Goal: Transaction & Acquisition: Subscribe to service/newsletter

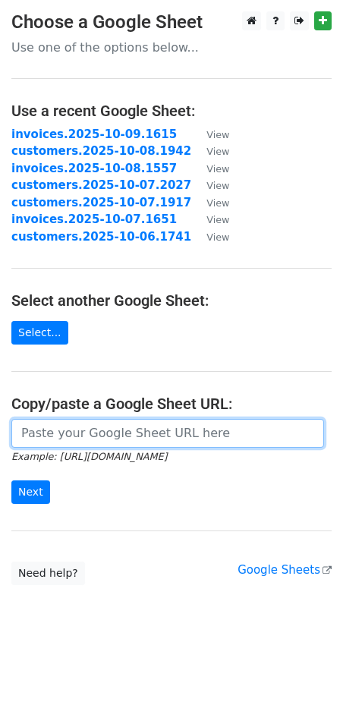
click at [76, 435] on input "url" at bounding box center [167, 433] width 313 height 29
paste input "https://docs.google.com/spreadsheets/d/1qdGV73Bif_PV-9yXfEVoudrlgWs_9J4YCRG5SD2…"
type input "https://docs.google.com/spreadsheets/d/1qdGV73Bif_PV-9yXfEVoudrlgWs_9J4YCRG5SD2…"
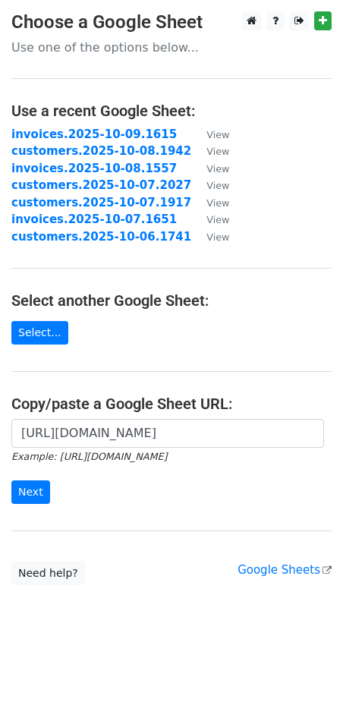
scroll to position [0, 0]
drag, startPoint x: 24, startPoint y: 494, endPoint x: 12, endPoint y: 497, distance: 12.7
click at [25, 494] on input "Next" at bounding box center [30, 493] width 39 height 24
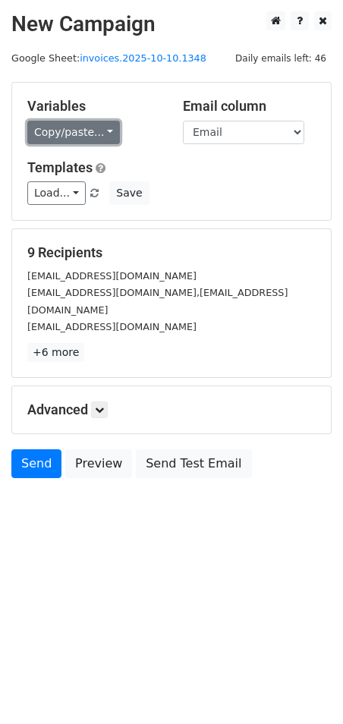
click at [99, 130] on link "Copy/paste..." at bounding box center [73, 133] width 93 height 24
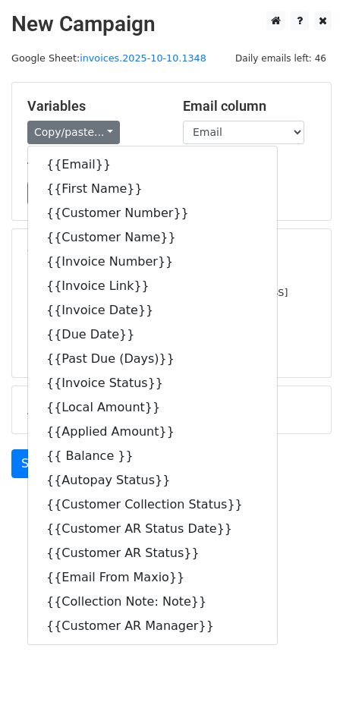
click at [132, 93] on div "Variables Copy/paste... {{Email}} {{First Name}} {{Customer Number}} {{Customer…" at bounding box center [171, 151] width 319 height 137
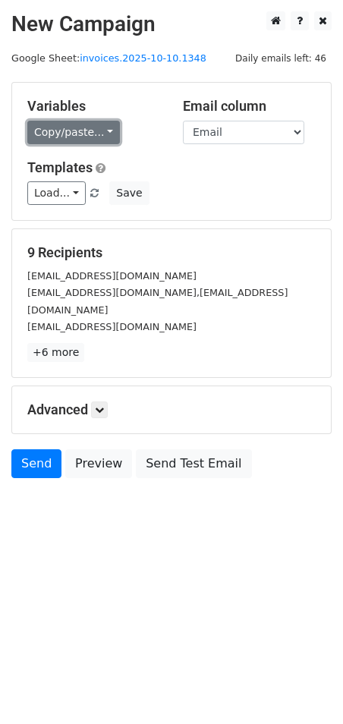
click at [90, 132] on link "Copy/paste..." at bounding box center [73, 133] width 93 height 24
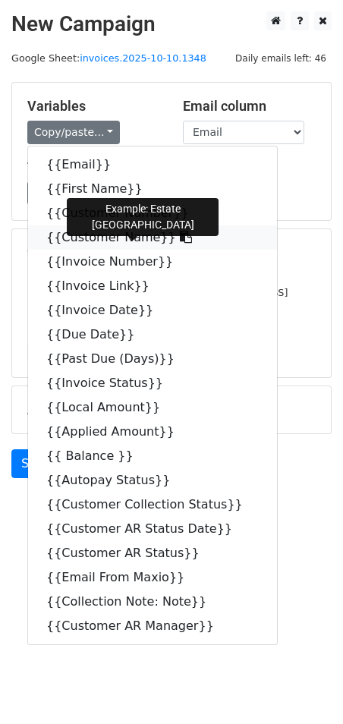
click at [180, 238] on icon at bounding box center [186, 237] width 12 height 12
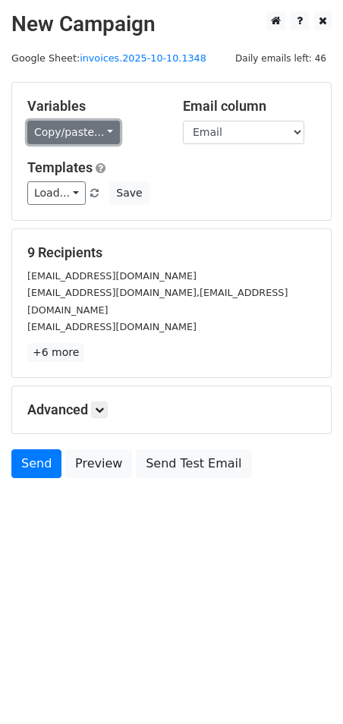
click at [96, 131] on link "Copy/paste..." at bounding box center [73, 133] width 93 height 24
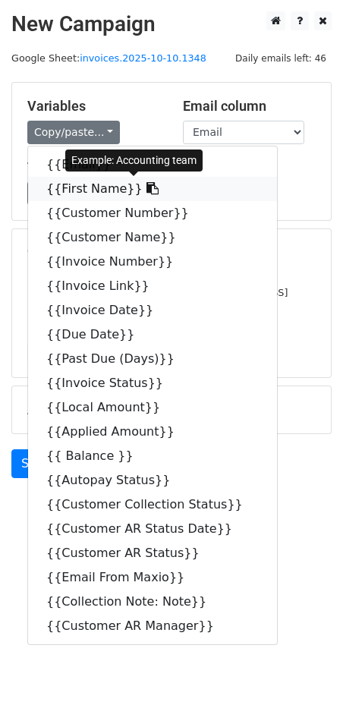
click at [147, 192] on icon at bounding box center [153, 188] width 12 height 12
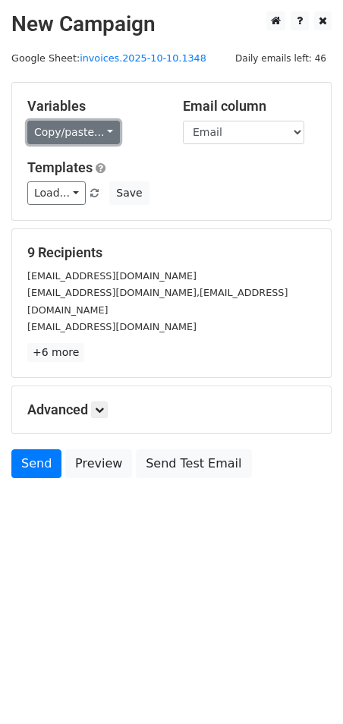
click at [100, 123] on link "Copy/paste..." at bounding box center [73, 133] width 93 height 24
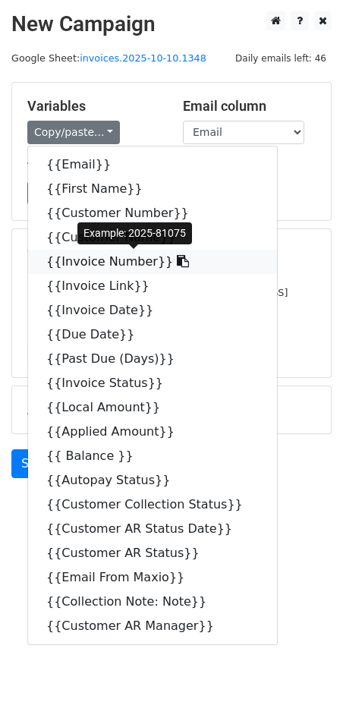
click at [177, 261] on icon at bounding box center [183, 261] width 12 height 12
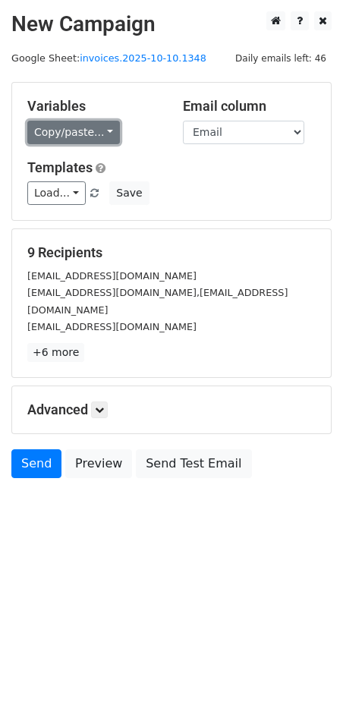
click at [102, 133] on link "Copy/paste..." at bounding box center [73, 133] width 93 height 24
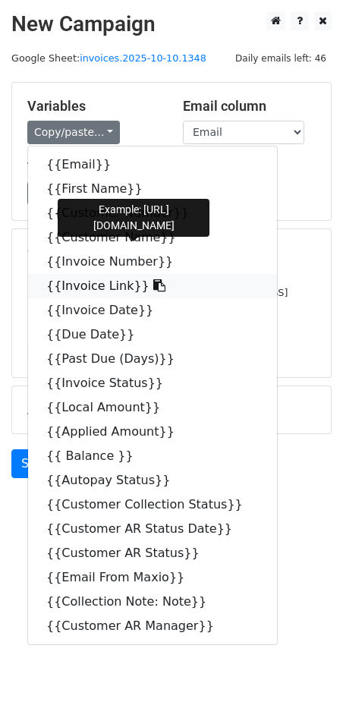
click at [153, 285] on icon at bounding box center [159, 285] width 12 height 12
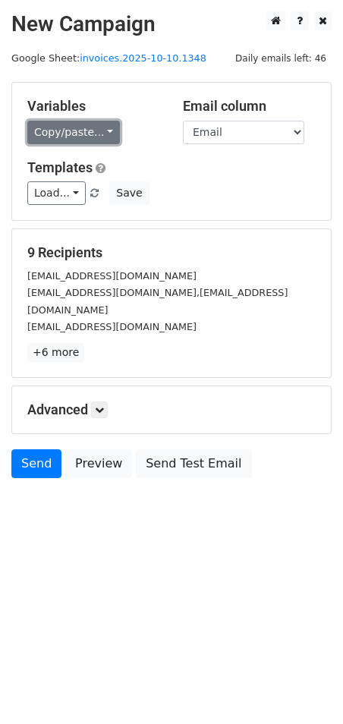
click at [102, 134] on link "Copy/paste..." at bounding box center [73, 133] width 93 height 24
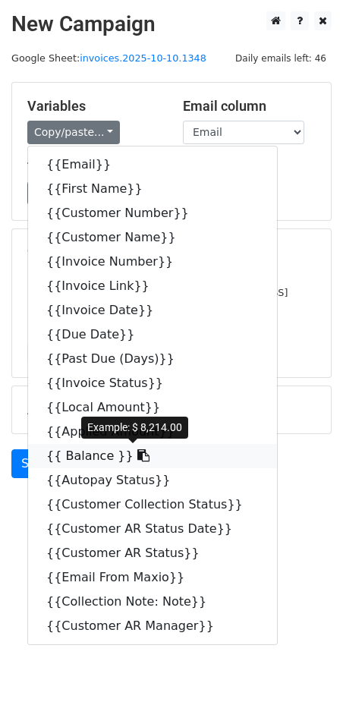
click at [137, 456] on icon at bounding box center [143, 455] width 12 height 12
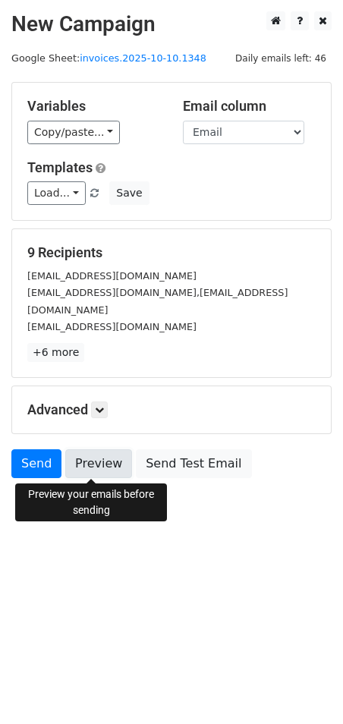
click at [93, 468] on link "Preview" at bounding box center [98, 463] width 67 height 29
click at [94, 468] on link "Preview" at bounding box center [98, 463] width 67 height 29
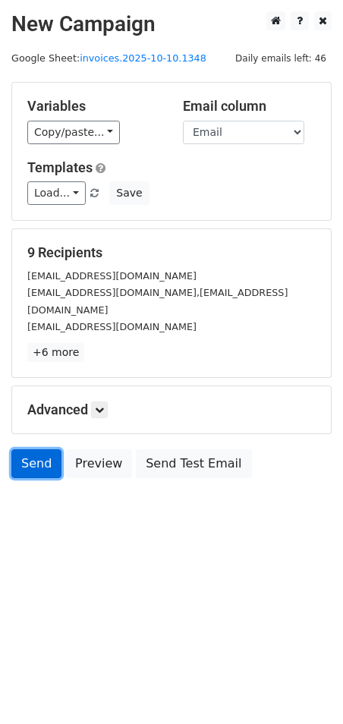
click at [48, 467] on link "Send" at bounding box center [36, 463] width 50 height 29
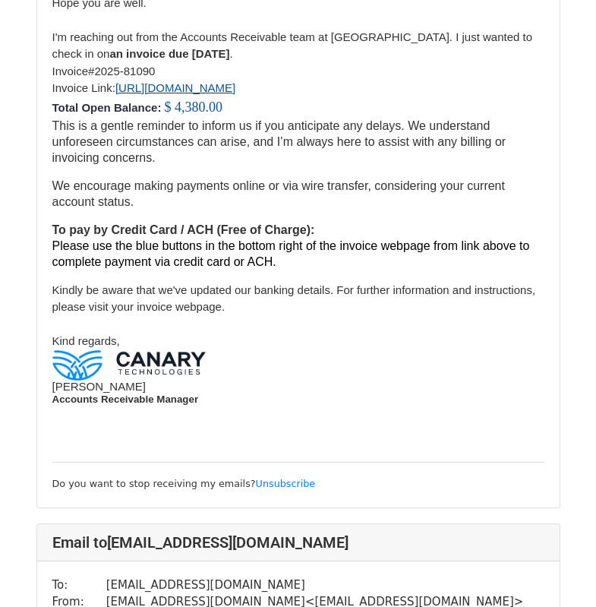
scroll to position [982, 0]
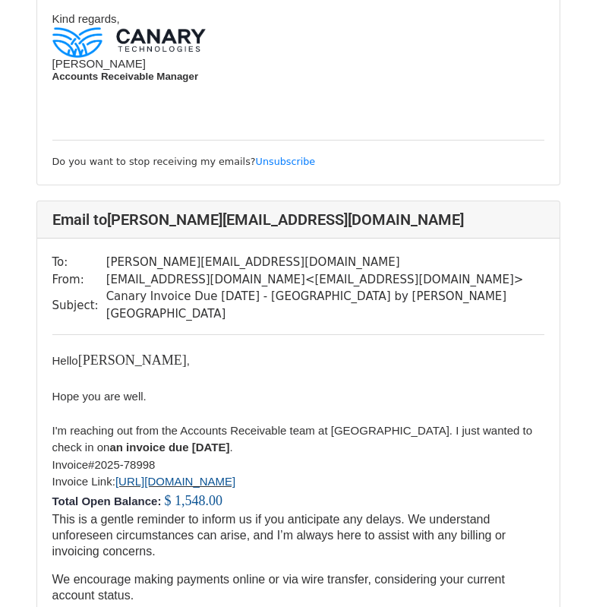
drag, startPoint x: 601, startPoint y: 51, endPoint x: 553, endPoint y: 266, distance: 220.3
